Goal: Information Seeking & Learning: Learn about a topic

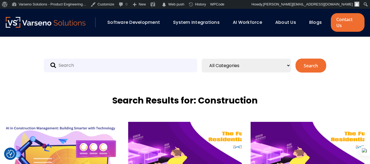
click at [121, 59] on input "text" at bounding box center [120, 66] width 153 height 14
paste input "QA Process"
type input "QA Process"
click at [296, 59] on button "Search" at bounding box center [311, 66] width 31 height 14
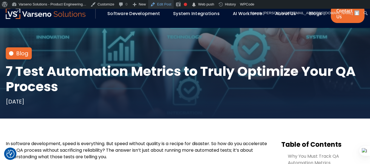
scroll to position [96, 0]
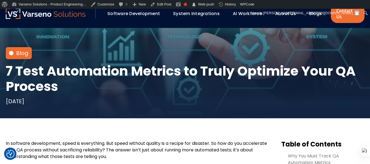
click at [95, 71] on h1 "7 Test Automation Metrics to Truly Optimize Your QA Process" at bounding box center [185, 79] width 359 height 31
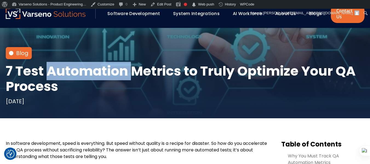
click at [95, 71] on h1 "7 Test Automation Metrics to Truly Optimize Your QA Process" at bounding box center [185, 79] width 359 height 31
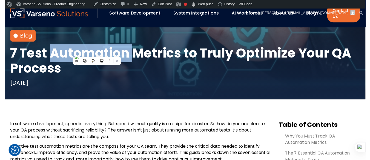
scroll to position [110, 0]
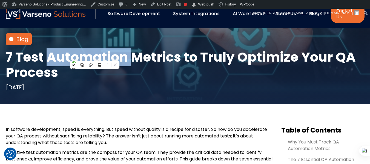
click at [92, 50] on h1 "7 Test Automation Metrics to Truly Optimize Your QA Process" at bounding box center [185, 65] width 359 height 31
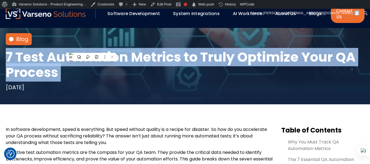
click at [348, 50] on h1 "7 Test Automation Metrics to Truly Optimize Your QA Process" at bounding box center [185, 65] width 359 height 31
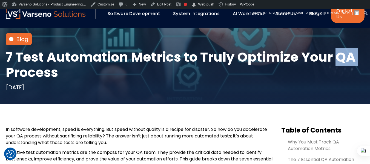
click at [348, 50] on h1 "7 Test Automation Metrics to Truly Optimize Your QA Process" at bounding box center [185, 65] width 359 height 31
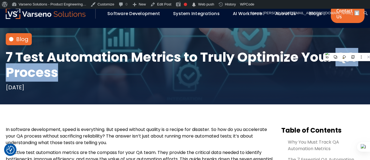
copy h1 "QA Process"
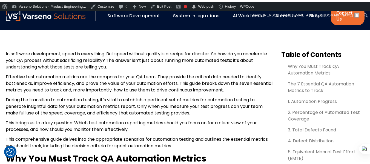
scroll to position [168, 0]
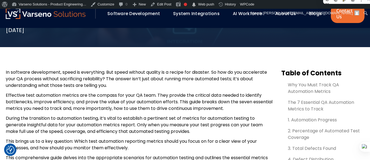
copy h1 "QA Process"
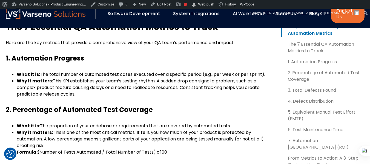
scroll to position [381, 0]
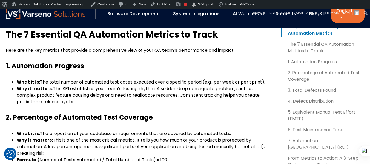
click at [36, 62] on b "1. Automation Progress" at bounding box center [45, 65] width 78 height 9
copy b "Automation"
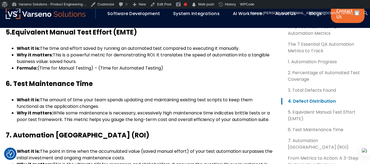
scroll to position [619, 0]
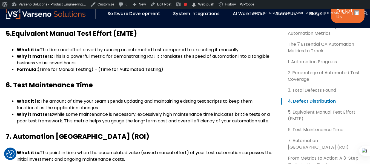
click at [41, 81] on b "6. Test Maintenance Time" at bounding box center [49, 85] width 87 height 9
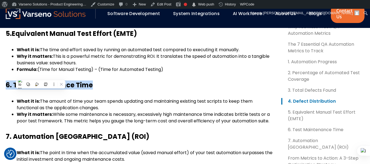
click at [41, 81] on b "6. Test Maintenance Time" at bounding box center [49, 85] width 87 height 9
copy div "6. Test Maintenance Time"
click at [22, 81] on b "6. Test Maintenance Time" at bounding box center [49, 85] width 87 height 9
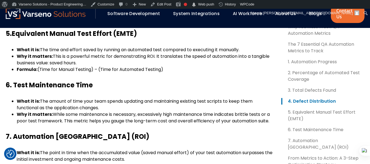
click at [19, 81] on b "6. Test Maintenance Time" at bounding box center [49, 85] width 87 height 9
copy b "Test"
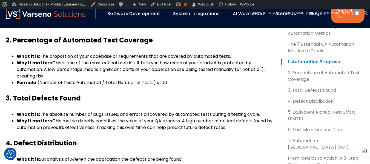
scroll to position [430, 0]
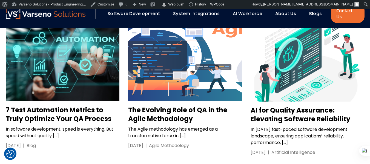
scroll to position [114, 0]
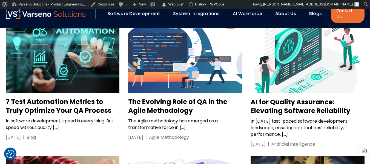
drag, startPoint x: 275, startPoint y: 98, endPoint x: 240, endPoint y: 126, distance: 45.2
click at [240, 126] on div "The Evolving Role of QA in the Agile Methodology The Agile methodology has emer…" at bounding box center [185, 119] width 114 height 43
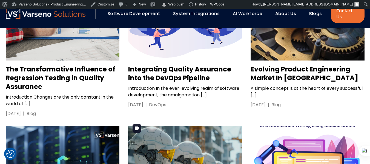
scroll to position [329, 0]
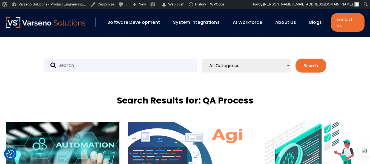
click at [135, 60] on input "text" at bounding box center [120, 66] width 153 height 14
paste input "Automation"
type input "Automation"
click at [296, 59] on button "Search" at bounding box center [311, 66] width 31 height 14
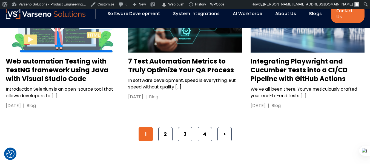
scroll to position [447, 0]
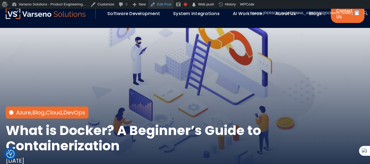
scroll to position [37, 0]
click at [75, 131] on h1 "What is Docker? A Beginner’s Guide to Containerization" at bounding box center [185, 138] width 359 height 31
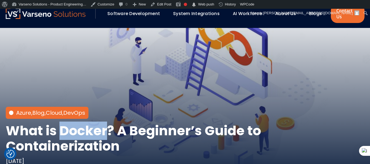
click at [75, 131] on h1 "What is Docker? A Beginner’s Guide to Containerization" at bounding box center [185, 138] width 359 height 31
copy h1 "Docker"
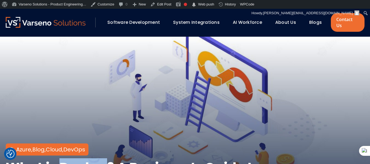
drag, startPoint x: 153, startPoint y: 8, endPoint x: 312, endPoint y: 19, distance: 159.9
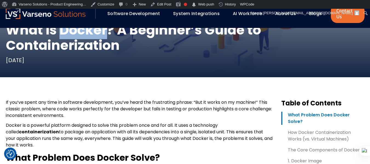
scroll to position [137, 0]
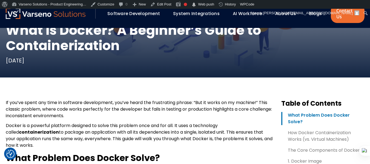
click at [74, 99] on span "If you’ve spent any time in software development, you’ve heard the frustrating …" at bounding box center [139, 108] width 266 height 19
copy span "software development"
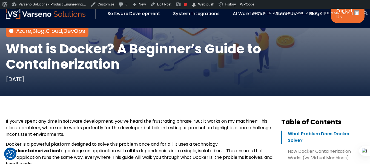
scroll to position [119, 0]
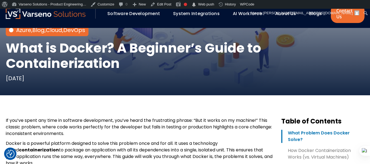
click at [8, 117] on span "If you’ve spent any time in software development, you’ve heard the frustrating …" at bounding box center [139, 126] width 266 height 19
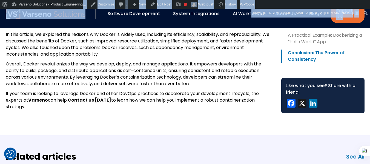
scroll to position [991, 0]
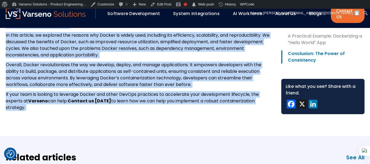
drag, startPoint x: 8, startPoint y: 115, endPoint x: 104, endPoint y: 104, distance: 97.3
copy div "you’ve spent any time in software development, you’ve heard the frustrating phr…"
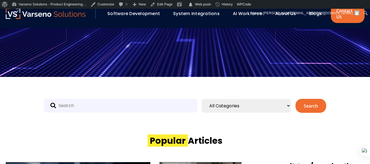
scroll to position [138, 0]
click at [124, 102] on input "text" at bounding box center [120, 106] width 153 height 14
paste input "Docker"
type input "Docker"
click at [296, 99] on button "Search" at bounding box center [311, 106] width 31 height 14
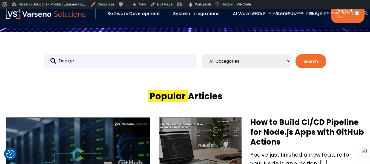
scroll to position [187, 0]
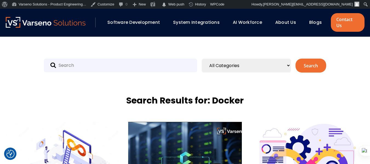
click at [121, 64] on input "text" at bounding box center [120, 66] width 153 height 14
paste input "Containerization"
type input "Containerization"
click at [296, 59] on button "Search" at bounding box center [311, 66] width 31 height 14
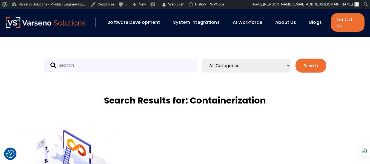
click at [128, 59] on input "text" at bounding box center [120, 66] width 153 height 14
paste input "Web"
type input "Web"
click at [296, 59] on button "Search" at bounding box center [311, 66] width 31 height 14
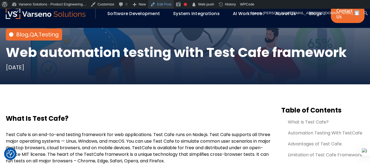
scroll to position [131, 0]
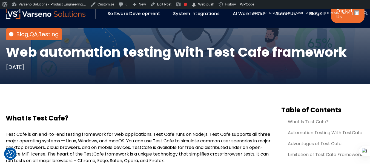
click at [30, 50] on h1 "Web automation testing with Test Cafe framework" at bounding box center [176, 52] width 341 height 15
copy h1 "Web"
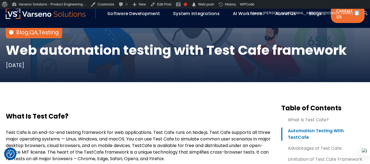
scroll to position [133, 0]
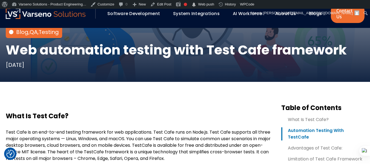
click at [41, 112] on h3 "What Is Test Cafe?" at bounding box center [139, 116] width 267 height 8
copy h3 "Test Cafe"
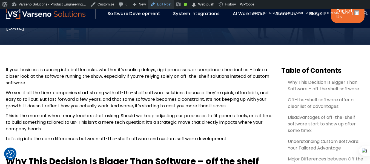
scroll to position [172, 0]
